Goal: Information Seeking & Learning: Learn about a topic

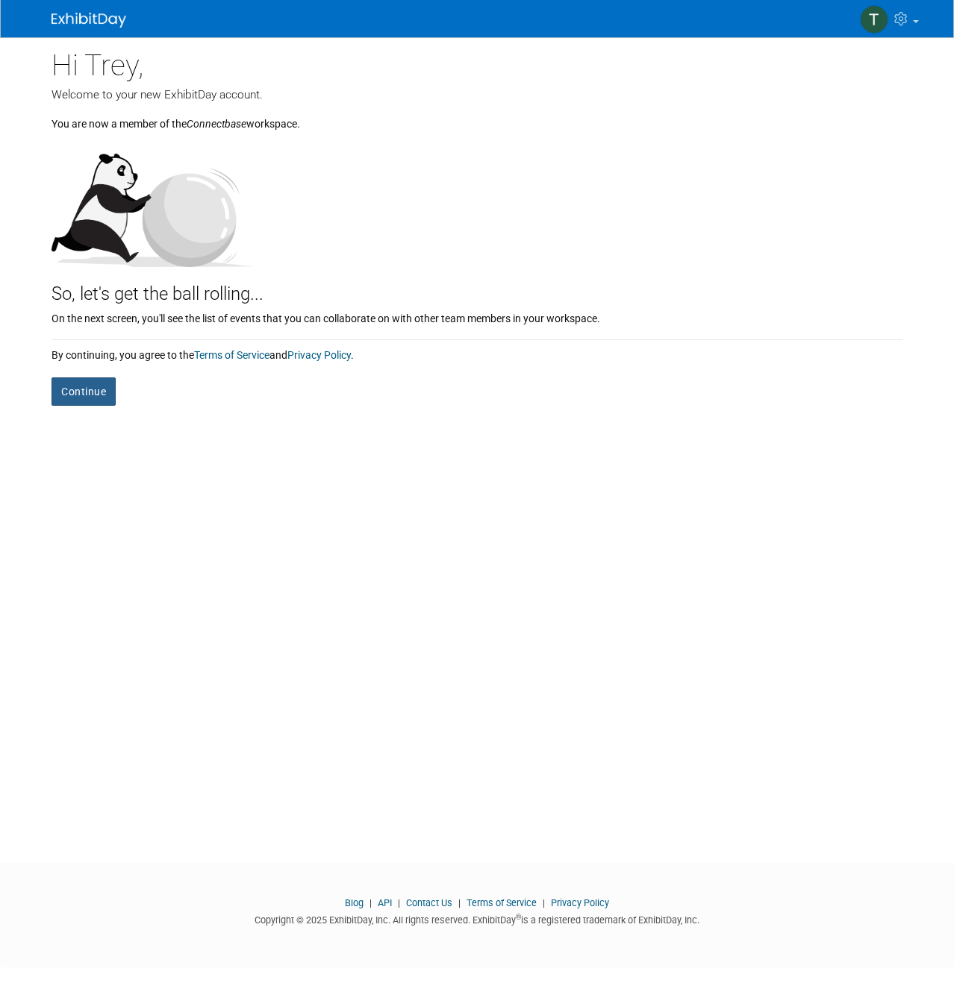
click at [72, 394] on button "Continue" at bounding box center [83, 392] width 64 height 28
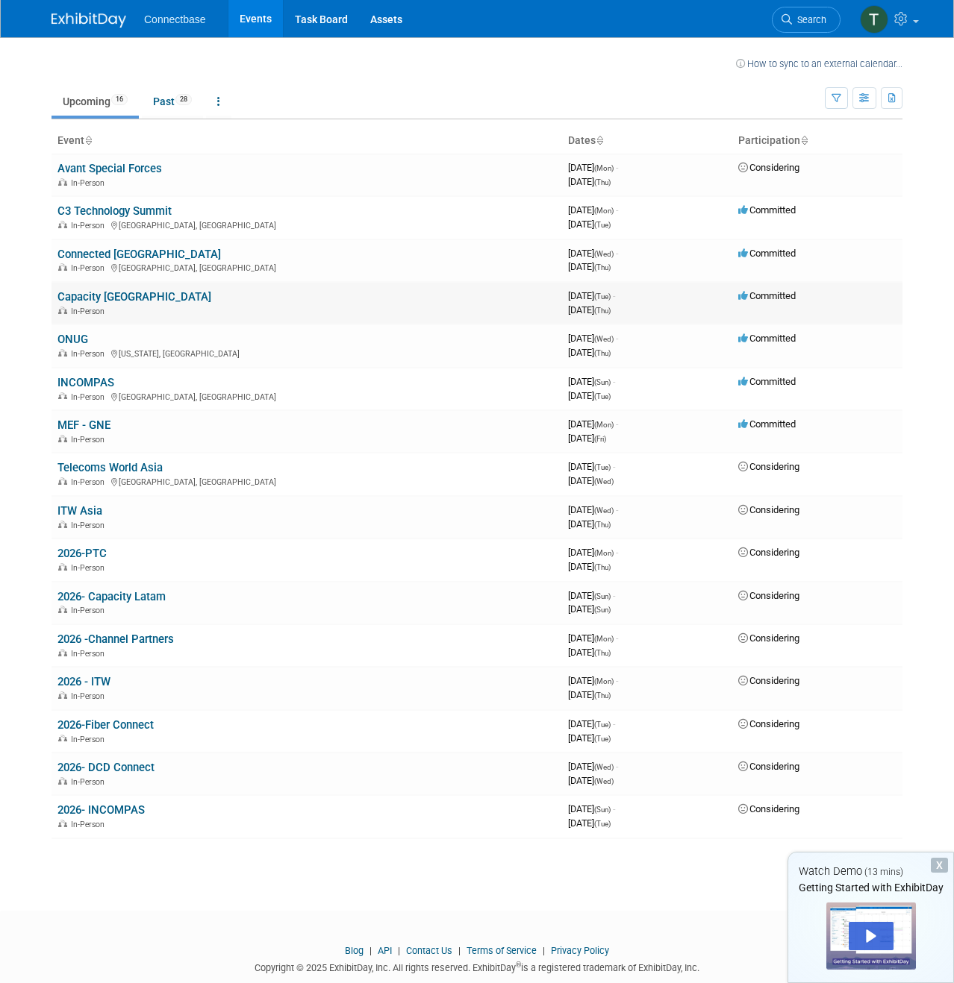
click at [130, 297] on link "Capacity [GEOGRAPHIC_DATA]" at bounding box center [134, 296] width 154 height 13
click at [939, 869] on div "X" at bounding box center [938, 865] width 17 height 15
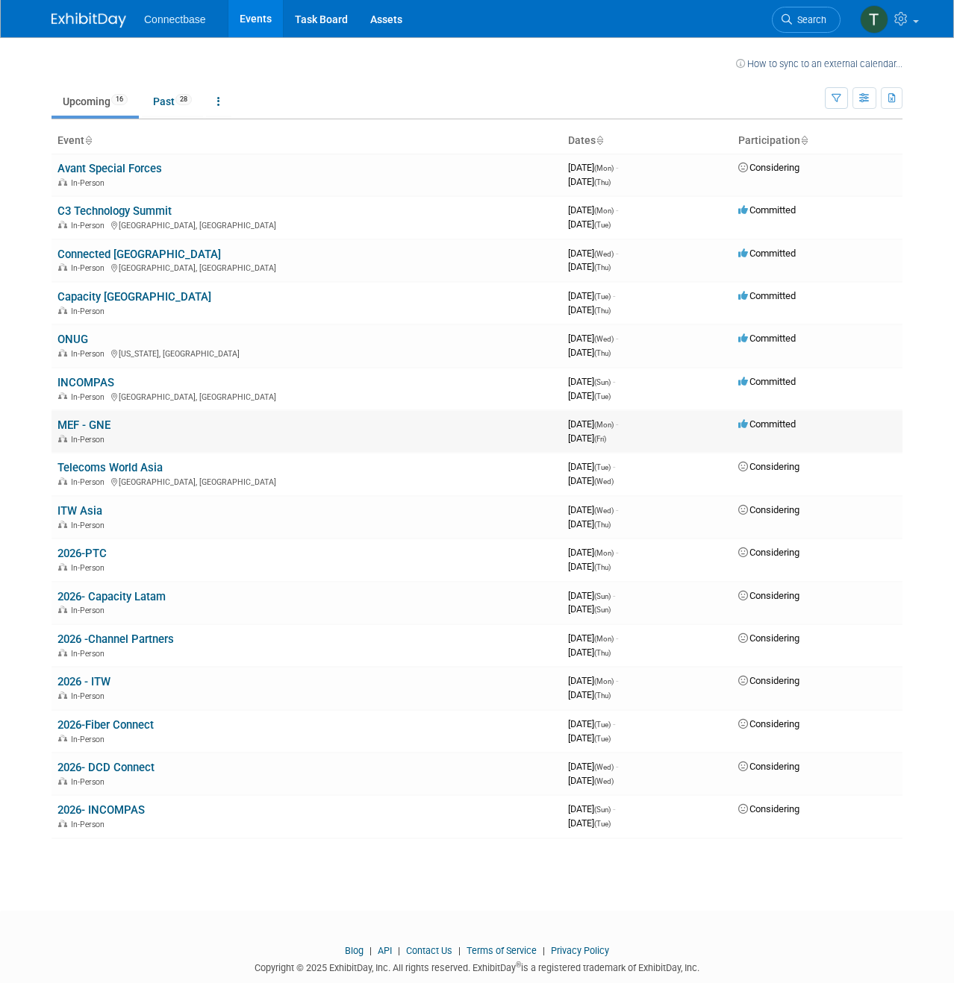
click at [84, 426] on link "MEF - GNE" at bounding box center [83, 425] width 53 height 13
click at [72, 377] on link "INCOMPAS" at bounding box center [85, 382] width 57 height 13
click at [80, 298] on link "Capacity [GEOGRAPHIC_DATA]" at bounding box center [134, 296] width 154 height 13
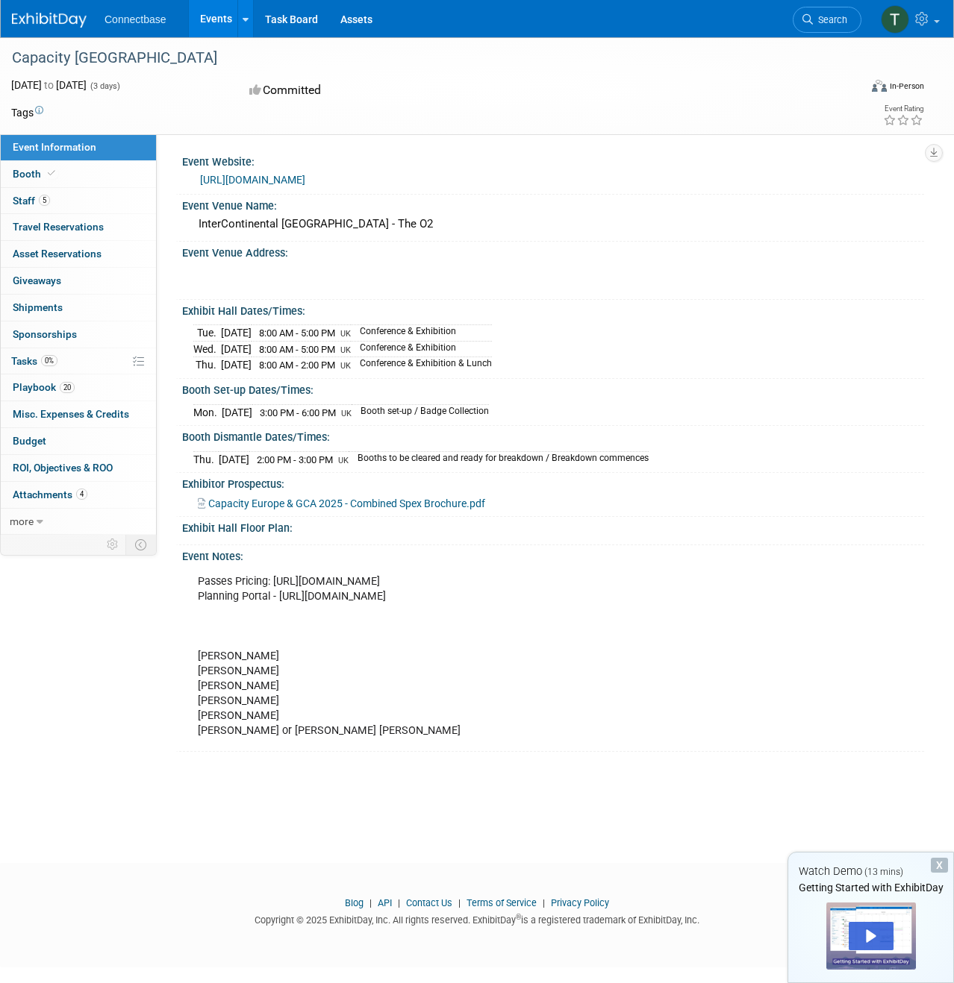
click at [937, 863] on div "X" at bounding box center [938, 865] width 17 height 15
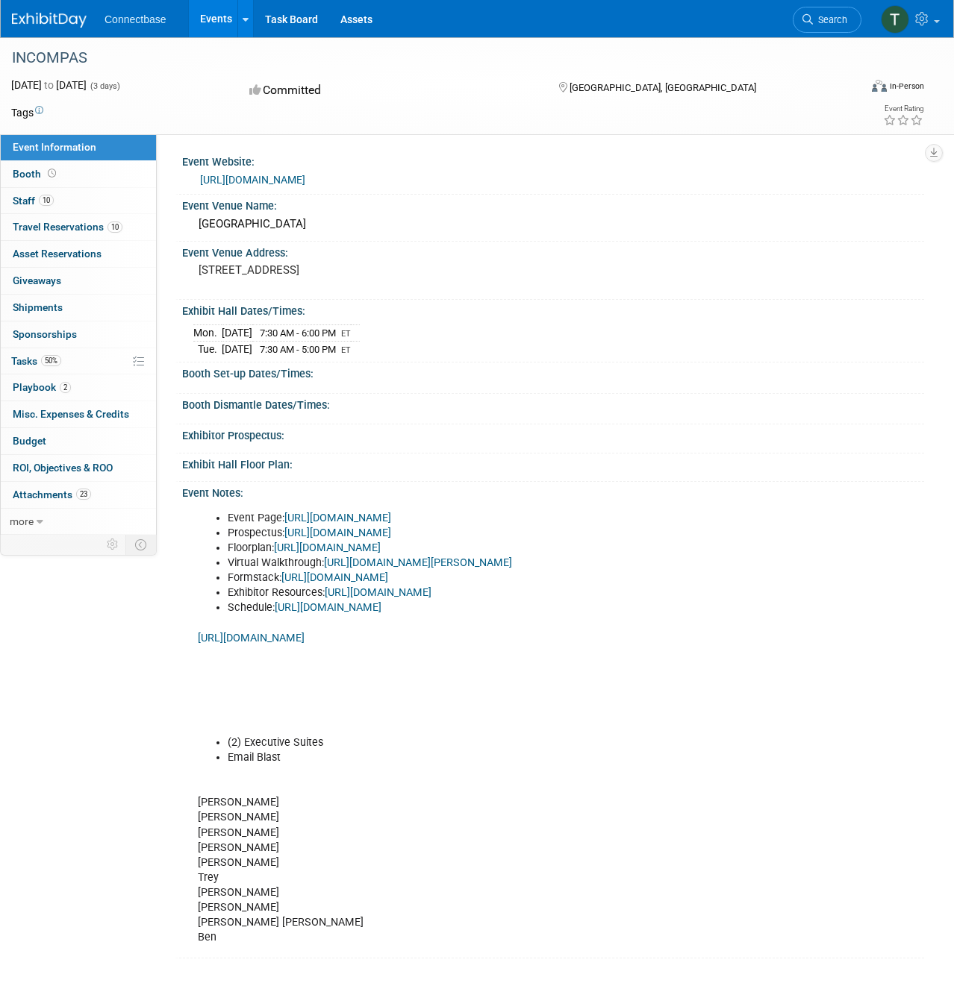
scroll to position [107, 0]
